Goal: Use online tool/utility: Utilize a website feature to perform a specific function

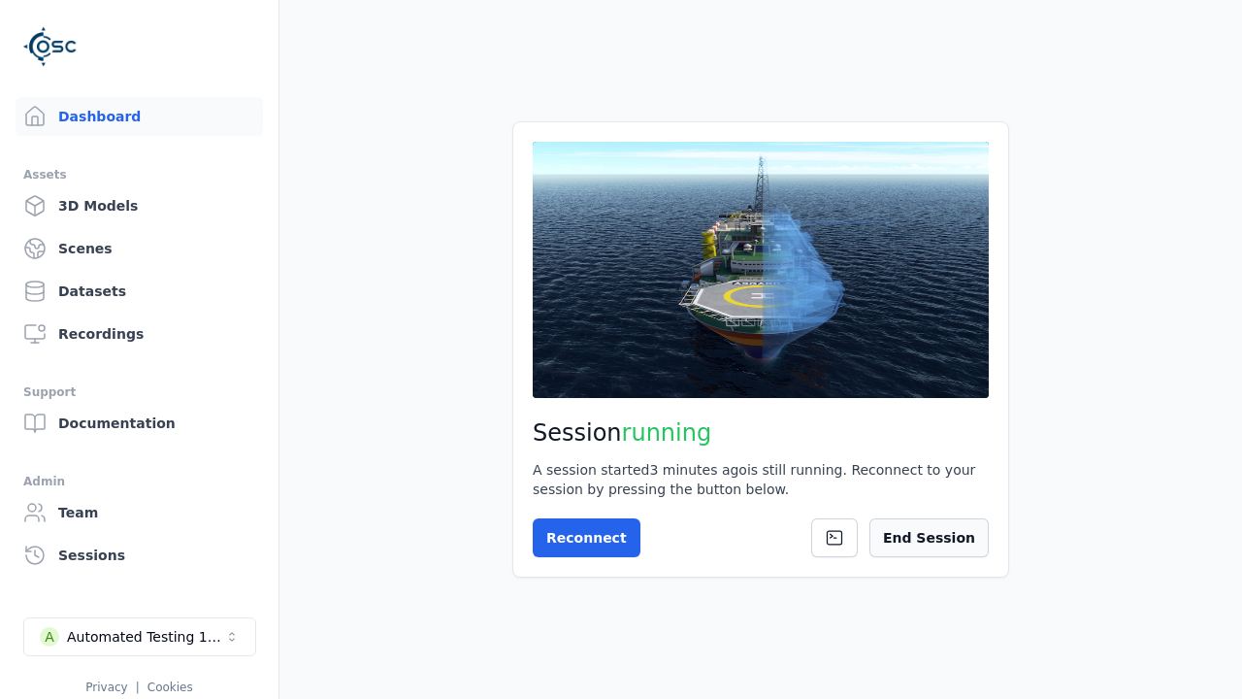
click at [983, 553] on button "End Session" at bounding box center [929, 537] width 119 height 39
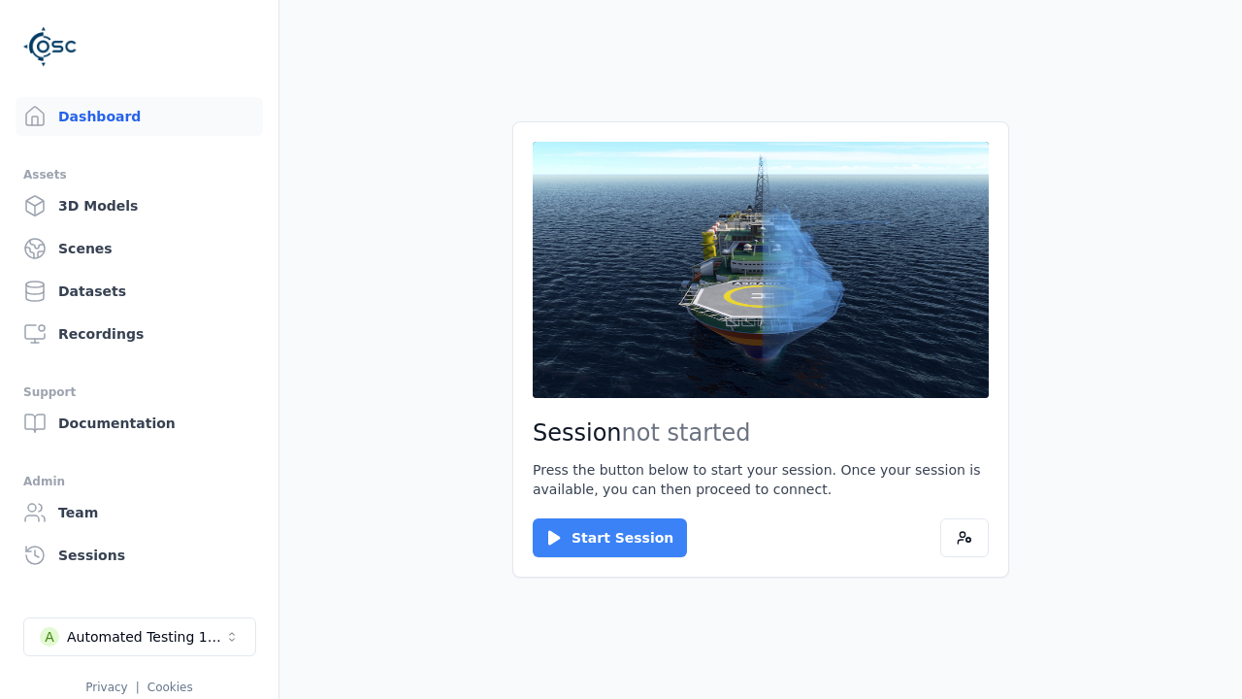
click at [598, 538] on button "Start Session" at bounding box center [610, 537] width 154 height 39
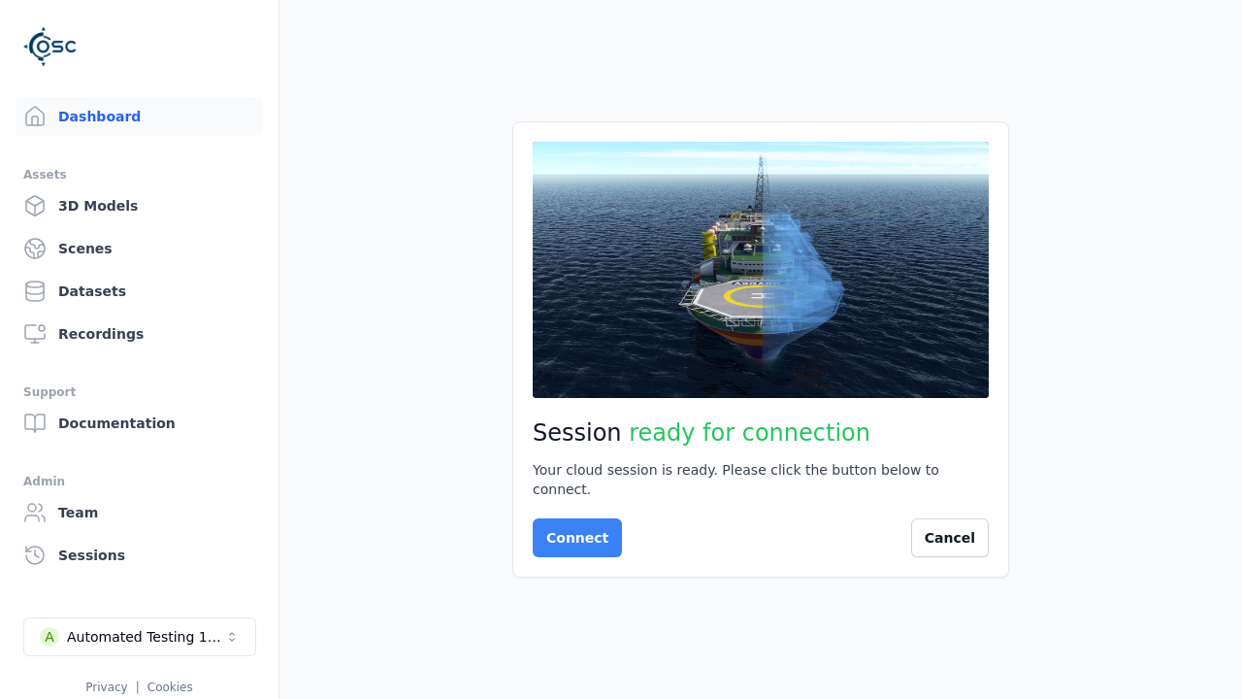
click at [572, 528] on button "Connect" at bounding box center [577, 537] width 89 height 39
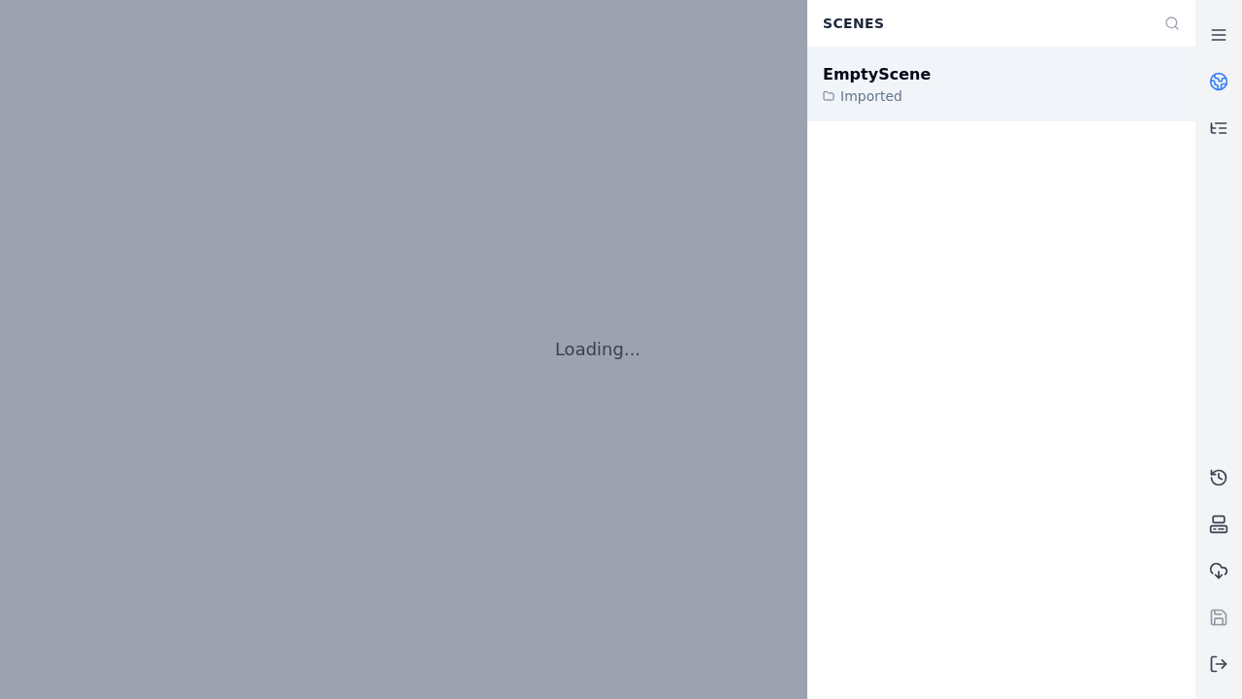
click at [866, 74] on div "EmptyScene" at bounding box center [877, 74] width 108 height 23
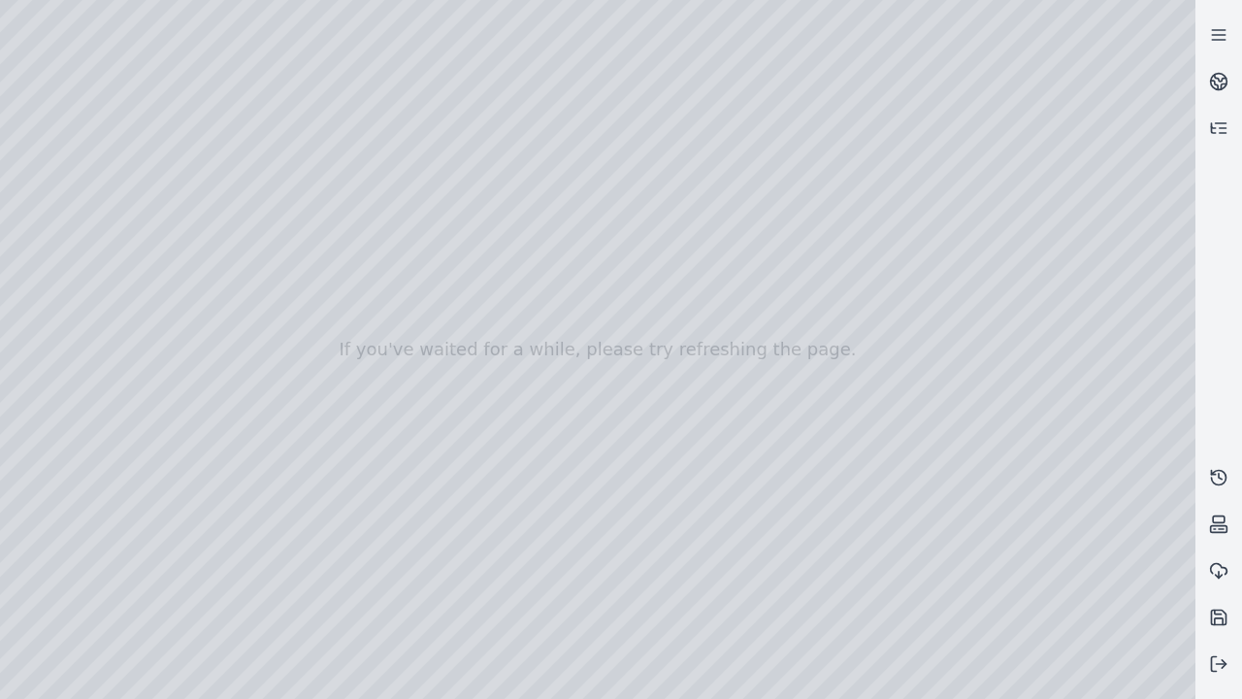
click at [43, 177] on div at bounding box center [598, 349] width 1196 height 699
click at [42, 201] on div at bounding box center [598, 349] width 1196 height 699
click at [323, 45] on div at bounding box center [598, 349] width 1196 height 699
drag, startPoint x: 320, startPoint y: 227, endPoint x: 643, endPoint y: 479, distance: 410.0
click at [643, 479] on div at bounding box center [598, 349] width 1196 height 699
